Goal: Task Accomplishment & Management: Use online tool/utility

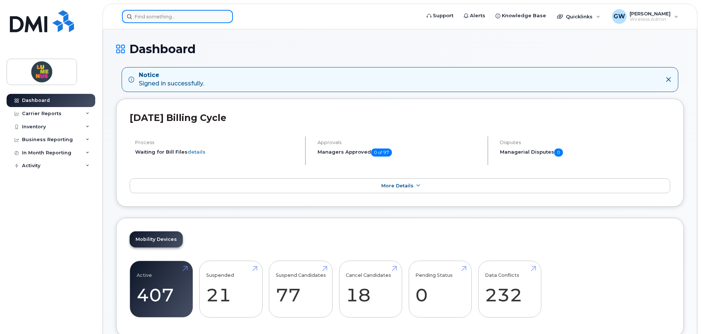
click at [164, 21] on input at bounding box center [177, 16] width 111 height 13
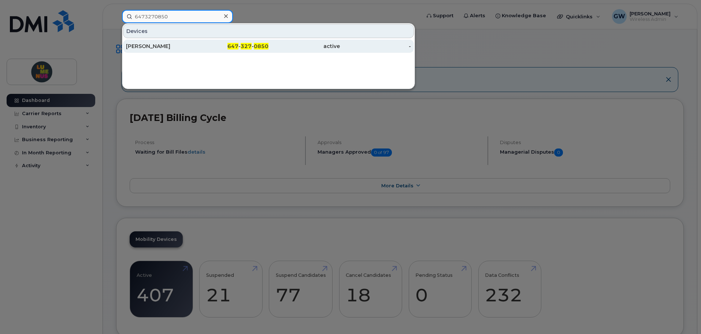
type input "6473270850"
click at [202, 51] on div "647 - 327 - 0850" at bounding box center [232, 46] width 71 height 13
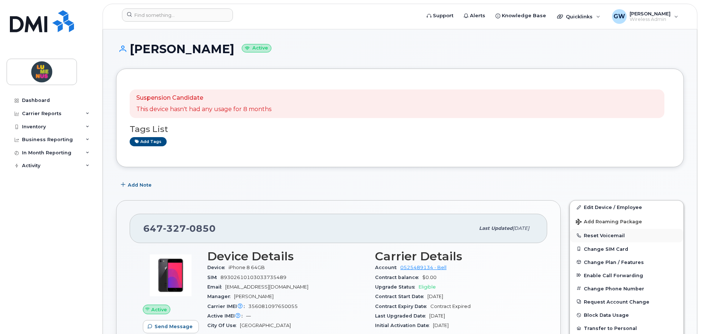
click at [625, 239] on button "Reset Voicemail" at bounding box center [626, 234] width 113 height 13
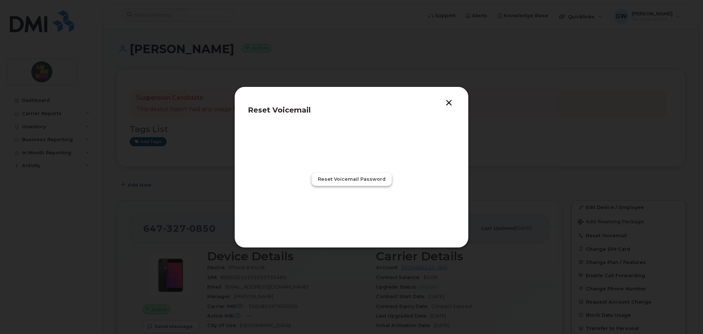
click at [350, 177] on span "Reset Voicemail Password" at bounding box center [352, 178] width 68 height 7
click at [352, 218] on section "success The request was successfully sent Close" at bounding box center [351, 179] width 207 height 110
click at [354, 214] on span "Close" at bounding box center [351, 211] width 15 height 7
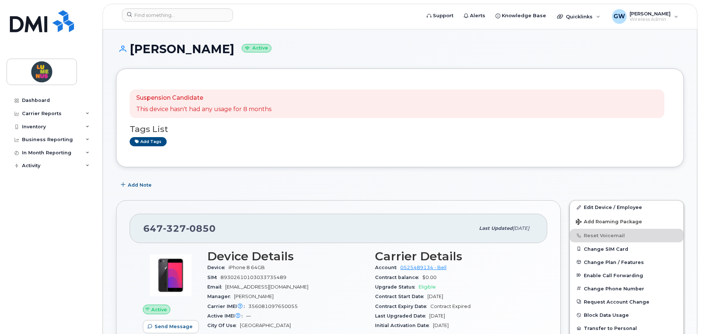
click at [198, 227] on span "0850" at bounding box center [201, 228] width 30 height 11
copy span "[PHONE_NUMBER]"
click at [225, 226] on div "[PHONE_NUMBER]" at bounding box center [308, 227] width 331 height 15
drag, startPoint x: 227, startPoint y: 231, endPoint x: 144, endPoint y: 227, distance: 82.8
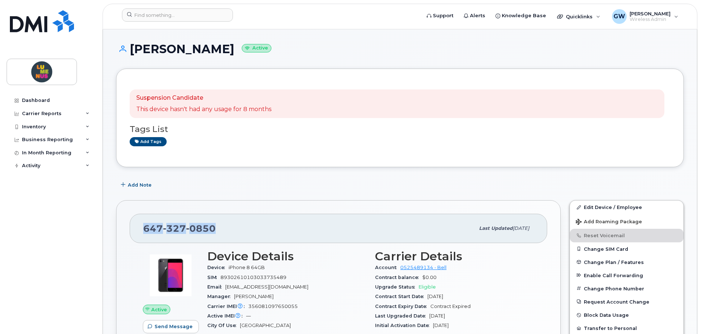
click at [144, 227] on div "[PHONE_NUMBER]" at bounding box center [308, 227] width 331 height 15
copy span "[PHONE_NUMBER]"
